Goal: Task Accomplishment & Management: Use online tool/utility

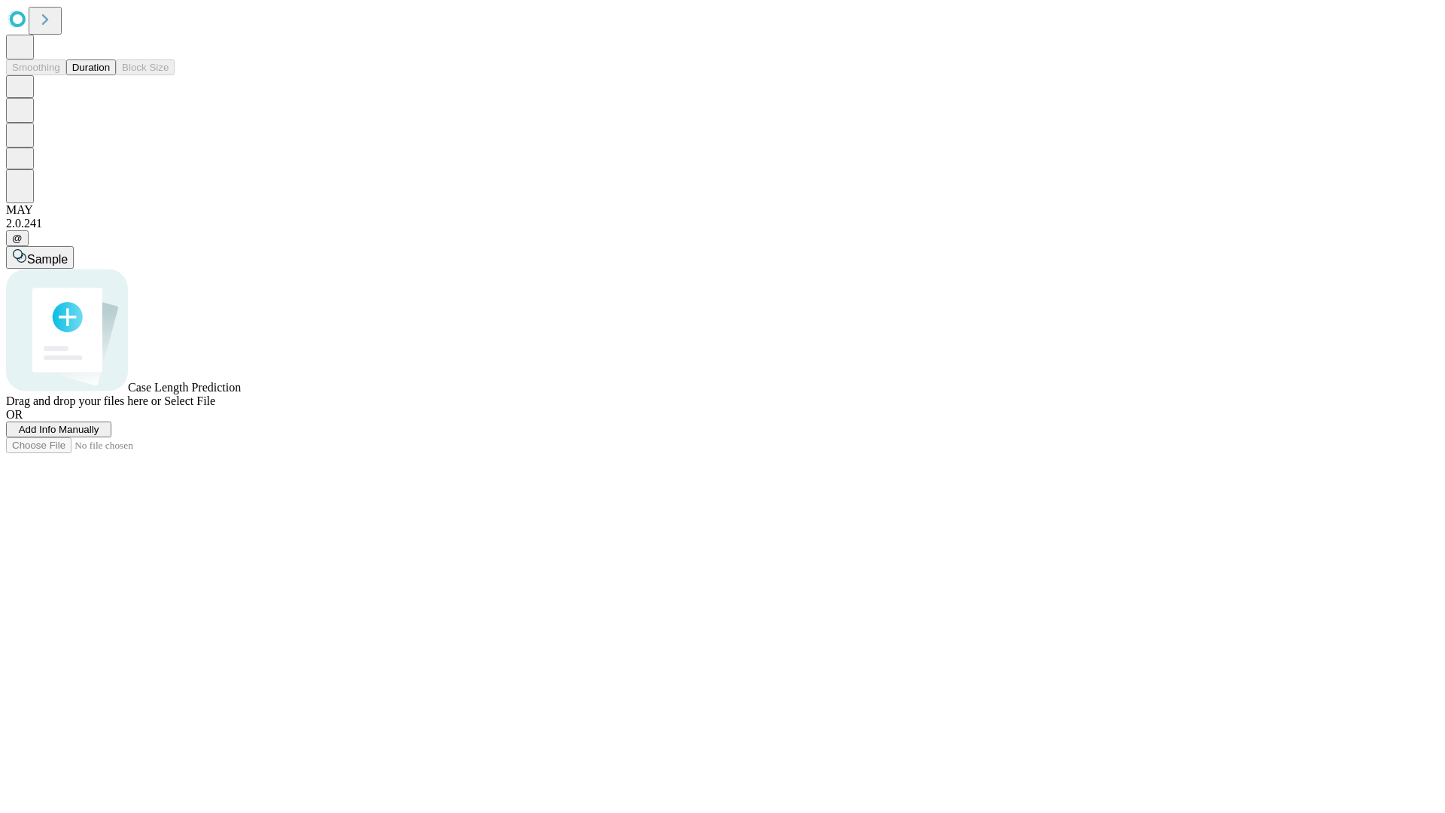
click at [110, 75] on button "Duration" at bounding box center [91, 67] width 50 height 16
click at [99, 435] on span "Add Info Manually" at bounding box center [59, 429] width 81 height 11
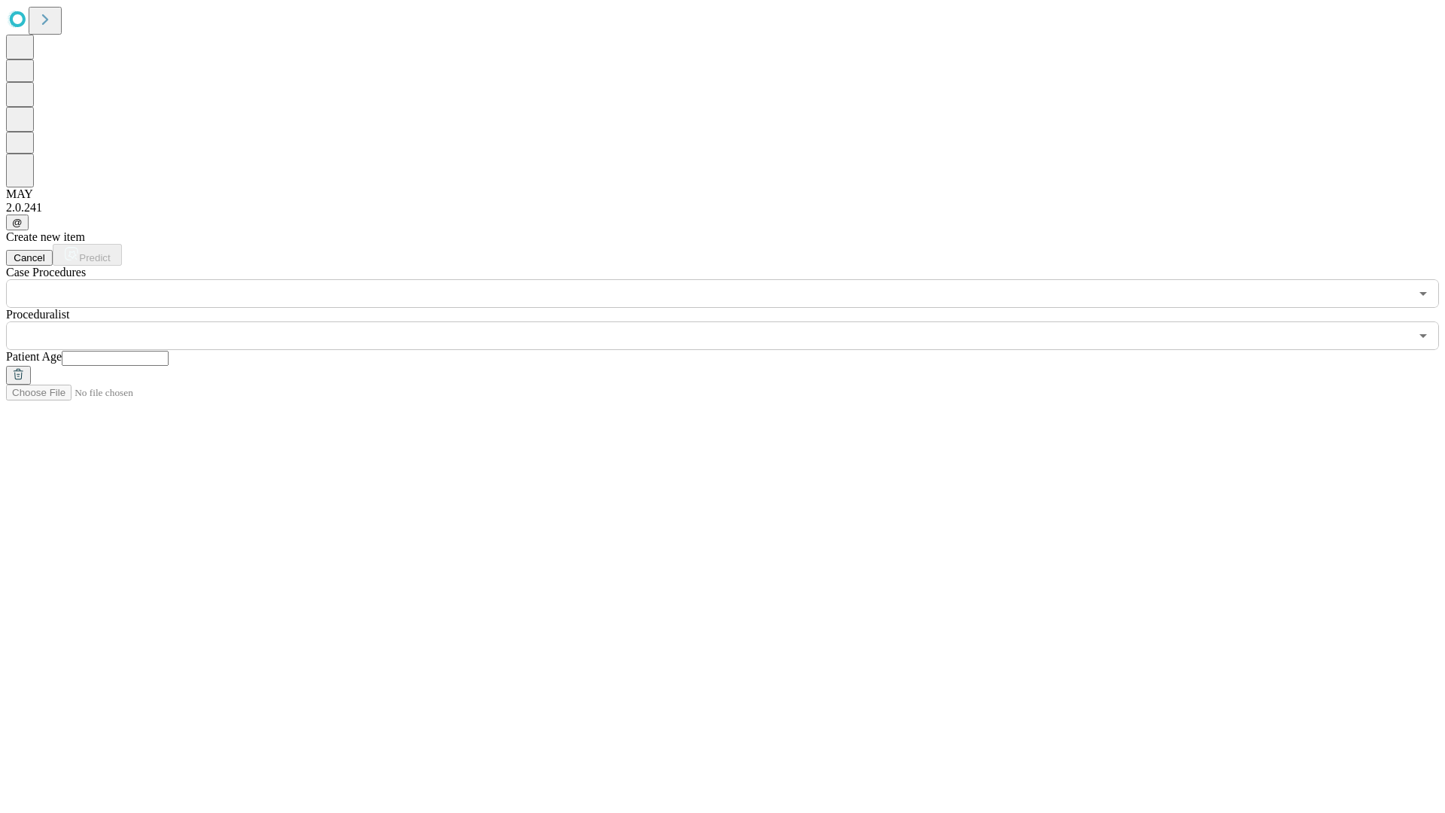
click at [169, 351] on input "text" at bounding box center [115, 358] width 107 height 15
type input "**"
click at [733, 321] on input "text" at bounding box center [708, 335] width 1404 height 29
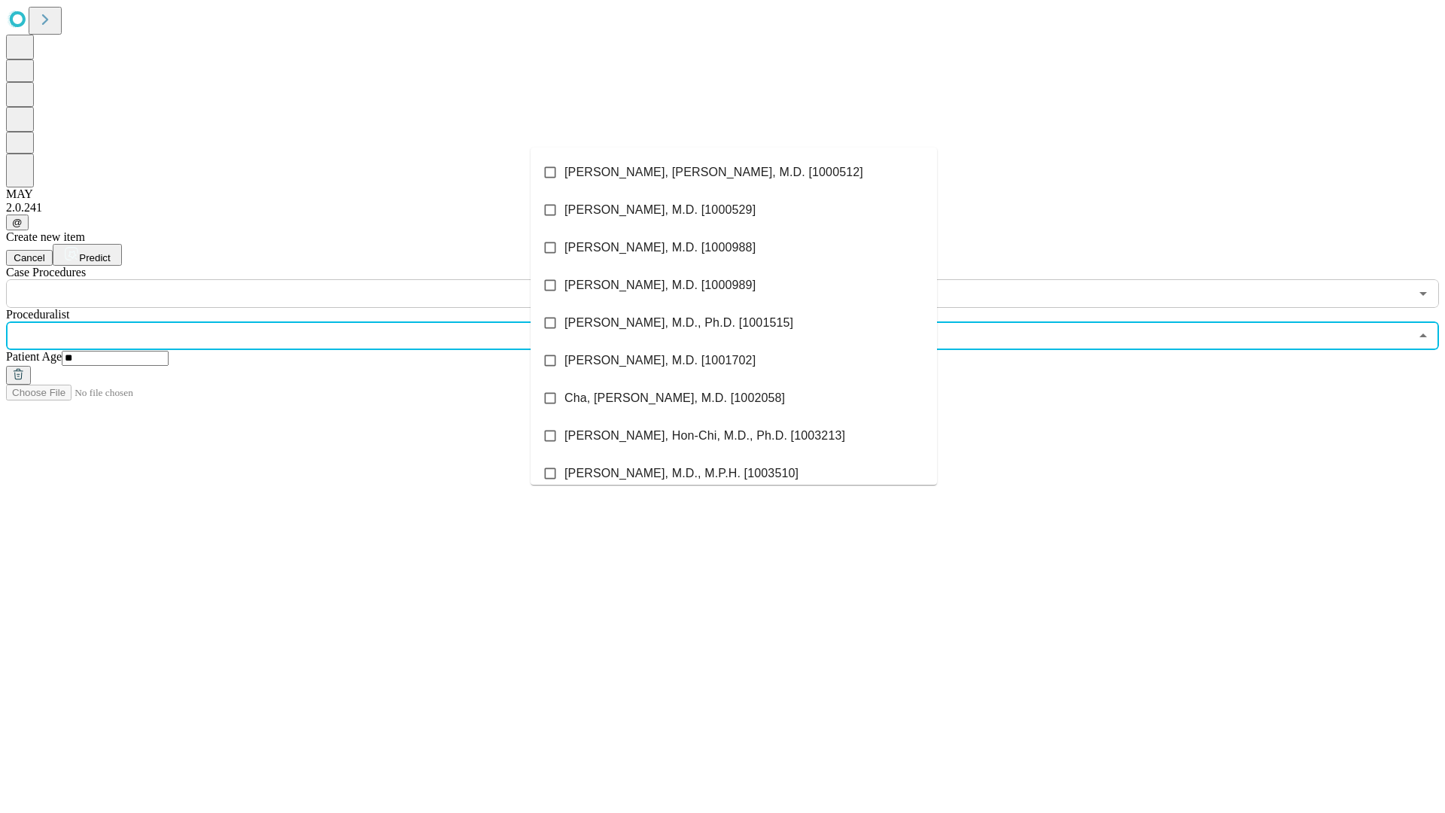
click at [734, 172] on li "[PERSON_NAME], [PERSON_NAME], M.D. [1000512]" at bounding box center [734, 173] width 406 height 38
click at [316, 279] on input "text" at bounding box center [708, 293] width 1404 height 29
